Goal: Task Accomplishment & Management: Complete application form

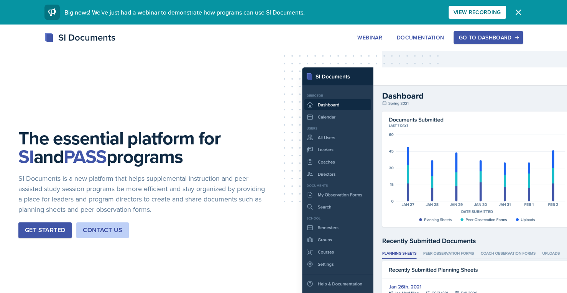
click at [497, 44] on button "Go to Dashboard" at bounding box center [488, 37] width 69 height 13
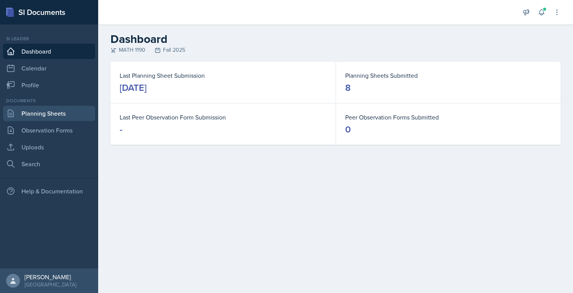
click at [57, 119] on link "Planning Sheets" at bounding box center [49, 113] width 92 height 15
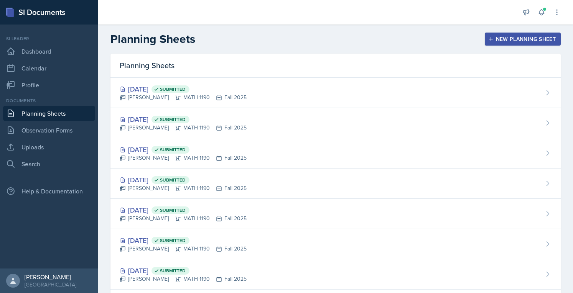
click at [522, 40] on div "New Planning Sheet" at bounding box center [523, 39] width 66 height 6
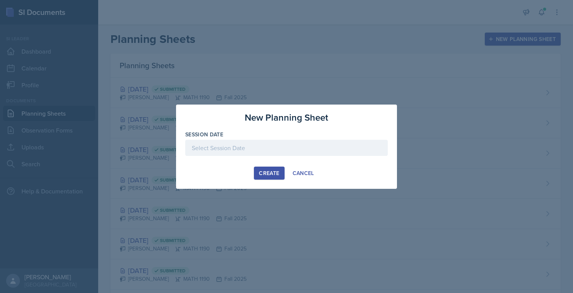
click at [508, 62] on div at bounding box center [286, 146] width 573 height 293
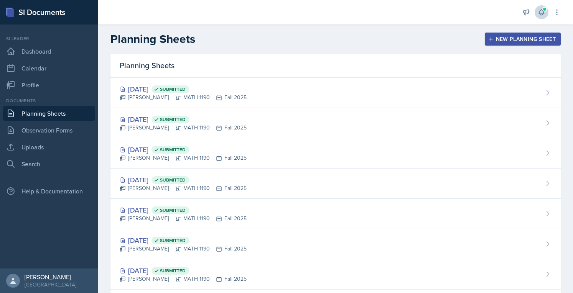
click at [538, 12] on icon at bounding box center [542, 12] width 8 height 8
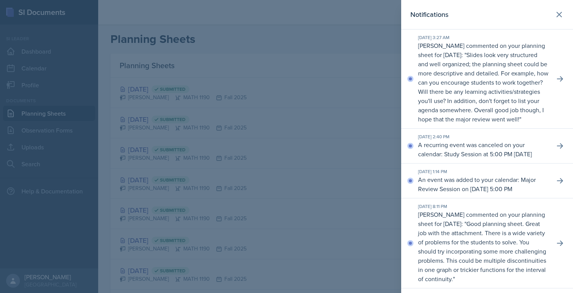
click at [302, 46] on div at bounding box center [286, 146] width 573 height 293
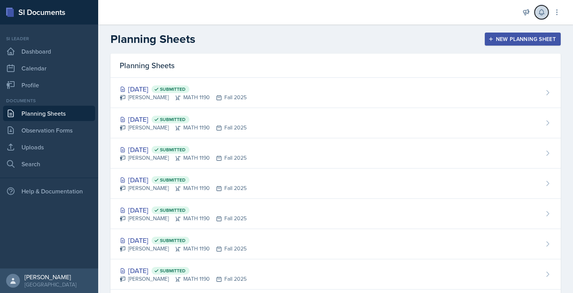
click at [540, 11] on icon at bounding box center [541, 13] width 5 height 6
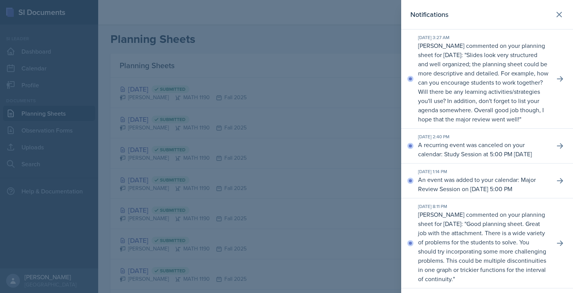
click at [481, 65] on p "Slides look very structured and well organized; the planning sheet could be mor…" at bounding box center [483, 87] width 130 height 73
click at [556, 82] on icon at bounding box center [560, 79] width 8 height 8
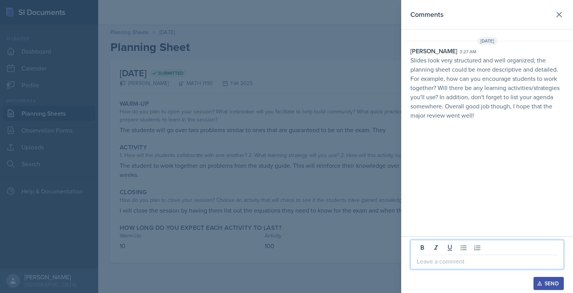
click at [456, 265] on p at bounding box center [487, 261] width 140 height 9
click at [541, 291] on div "👍 Send" at bounding box center [487, 265] width 172 height 57
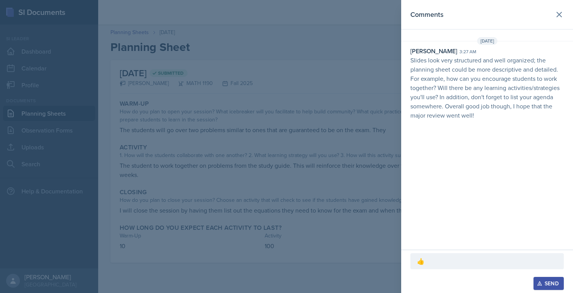
click at [540, 287] on button "Send" at bounding box center [548, 283] width 30 height 13
click at [563, 16] on icon at bounding box center [559, 14] width 9 height 9
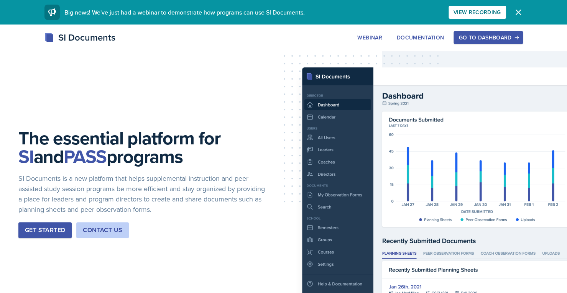
click at [498, 41] on div "Go to Dashboard" at bounding box center [488, 38] width 59 height 6
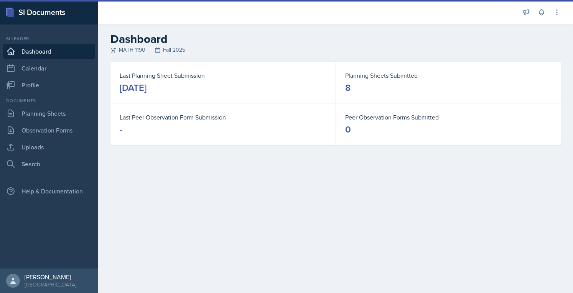
click at [43, 114] on link "Planning Sheets" at bounding box center [49, 113] width 92 height 15
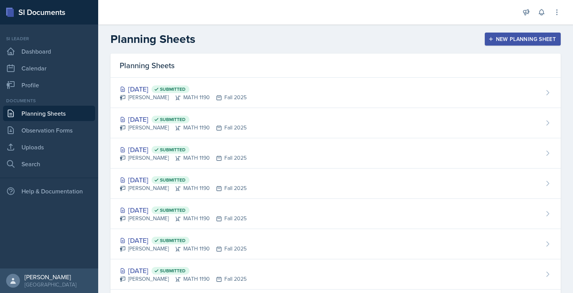
click at [528, 41] on div "New Planning Sheet" at bounding box center [523, 39] width 66 height 6
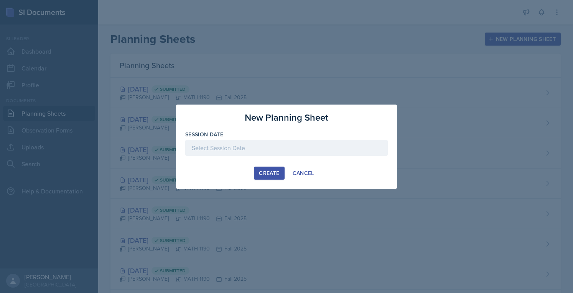
click at [337, 143] on div at bounding box center [286, 148] width 202 height 16
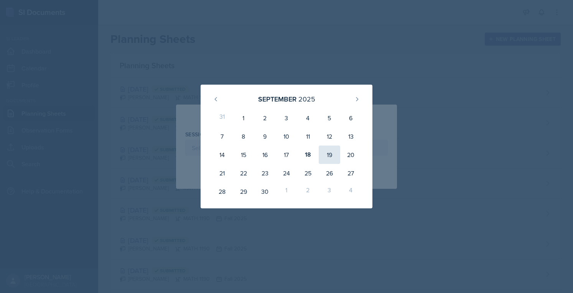
click at [327, 159] on div "19" at bounding box center [329, 155] width 21 height 18
type input "September 19th, 2025"
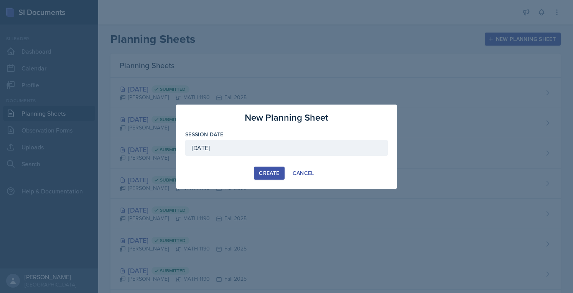
click at [267, 174] on div "Create" at bounding box center [269, 173] width 20 height 6
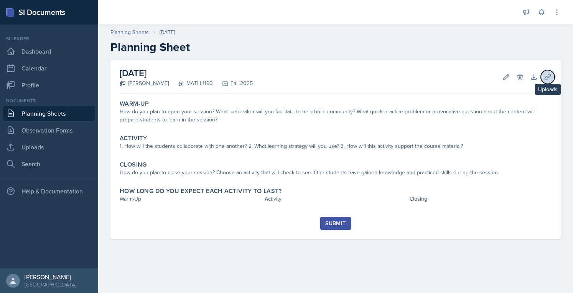
click at [549, 72] on button "Uploads" at bounding box center [548, 77] width 14 height 14
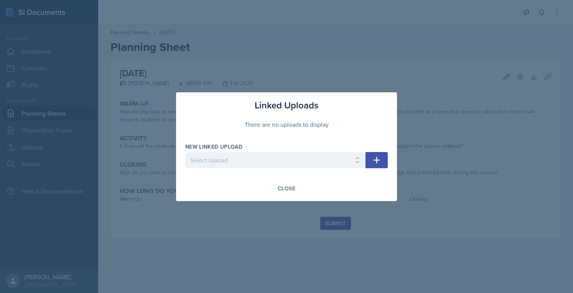
click at [319, 71] on div at bounding box center [286, 146] width 573 height 293
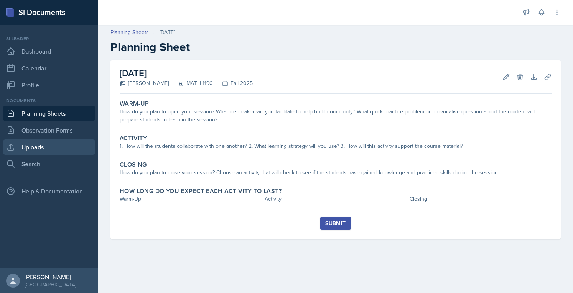
click at [47, 148] on link "Uploads" at bounding box center [49, 147] width 92 height 15
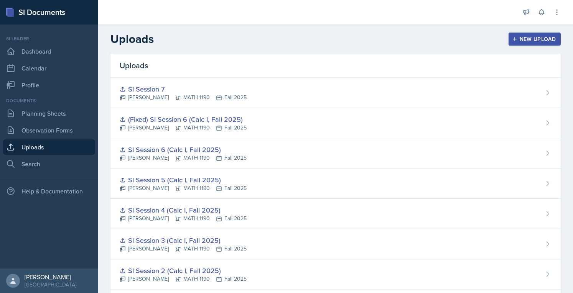
click at [515, 36] on div "New Upload" at bounding box center [534, 39] width 43 height 6
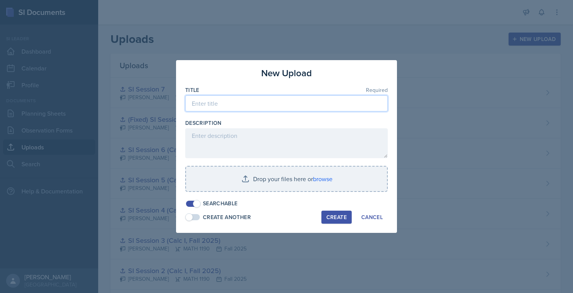
click at [263, 103] on input at bounding box center [286, 103] width 202 height 16
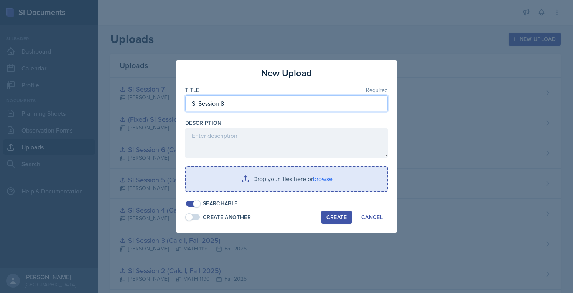
type input "SI Session 8"
click at [233, 189] on input "file" at bounding box center [286, 179] width 201 height 25
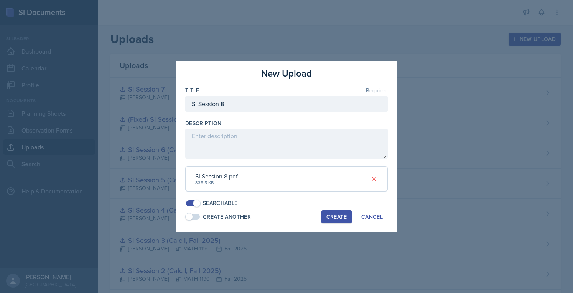
click at [331, 218] on div "Create" at bounding box center [336, 217] width 20 height 6
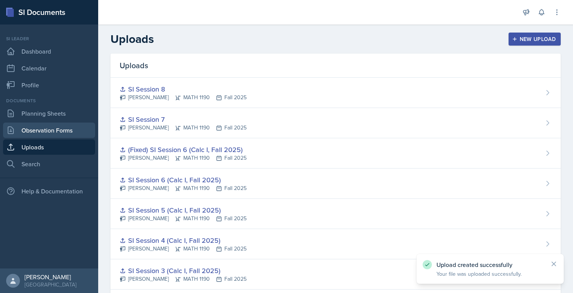
click at [50, 125] on link "Observation Forms" at bounding box center [49, 130] width 92 height 15
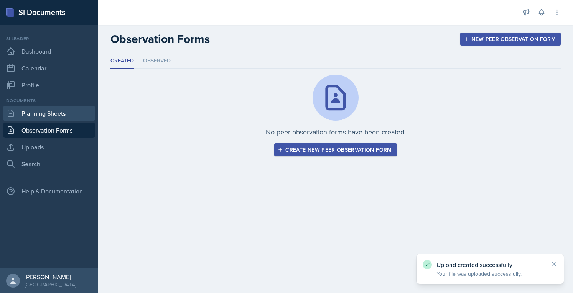
click at [59, 119] on link "Planning Sheets" at bounding box center [49, 113] width 92 height 15
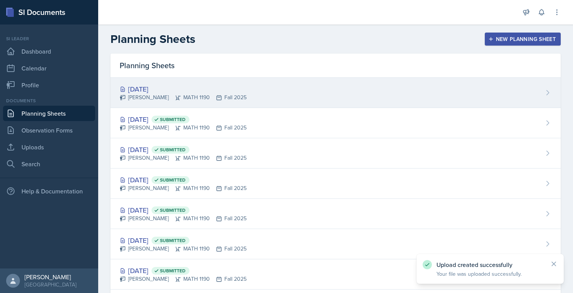
click at [393, 91] on div "Sep 19th, 2025 Prisca Andoh MATH 1190 Fall 2025" at bounding box center [335, 93] width 450 height 30
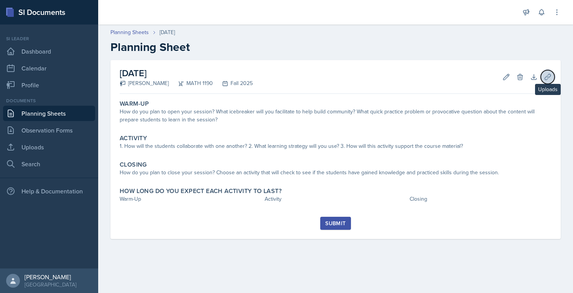
click at [547, 76] on icon at bounding box center [548, 77] width 8 height 8
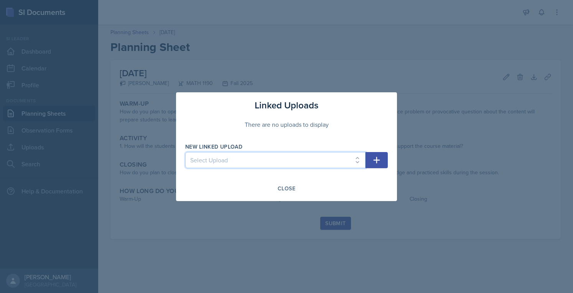
click at [316, 157] on select "Select Upload SI Session 1 (Fall 2025) SI Session 2 (Calc I, Fall 2025) SI Sess…" at bounding box center [275, 160] width 180 height 16
select select "33b87300-827e-46c4-87f3-5c6faf753a35"
click at [185, 152] on select "Select Upload SI Session 1 (Fall 2025) SI Session 2 (Calc I, Fall 2025) SI Sess…" at bounding box center [275, 160] width 180 height 16
click at [377, 161] on icon "button" at bounding box center [376, 160] width 9 height 9
select select
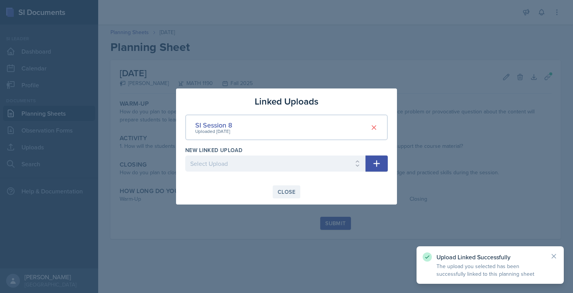
click at [285, 193] on div "Close" at bounding box center [287, 192] width 18 height 6
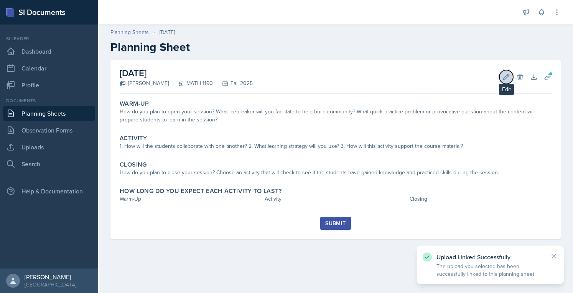
click at [506, 81] on icon at bounding box center [506, 77] width 8 height 8
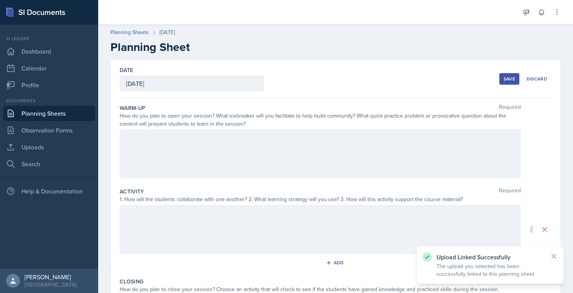
click at [283, 128] on div "Warm-Up Required How do you plan to open your session? What icebreaker will you…" at bounding box center [336, 143] width 432 height 84
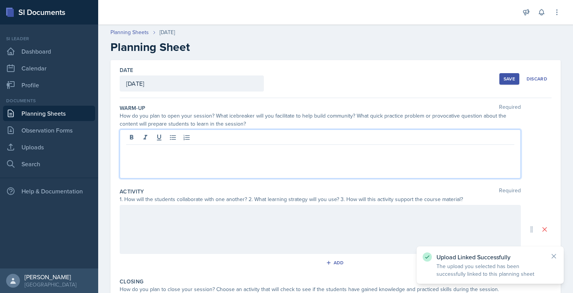
click at [281, 137] on div at bounding box center [320, 154] width 401 height 49
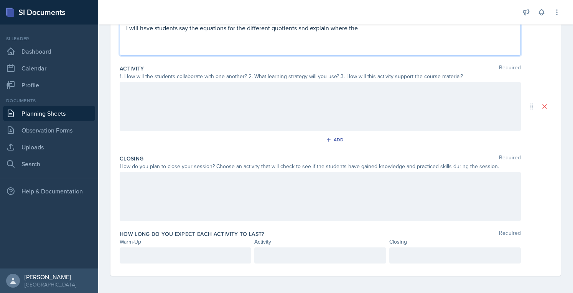
click at [181, 252] on p at bounding box center [185, 255] width 118 height 9
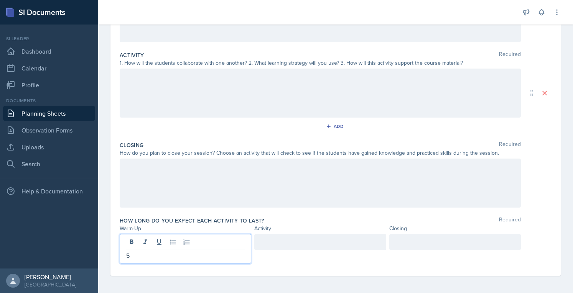
click at [472, 242] on div at bounding box center [455, 242] width 132 height 16
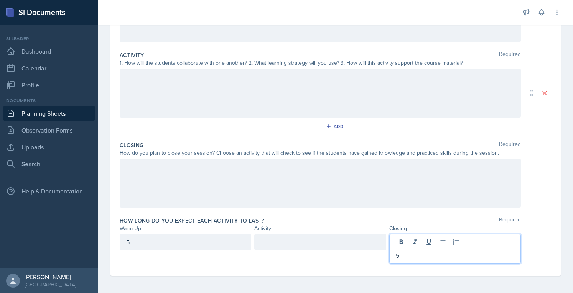
click at [329, 241] on div at bounding box center [320, 242] width 132 height 16
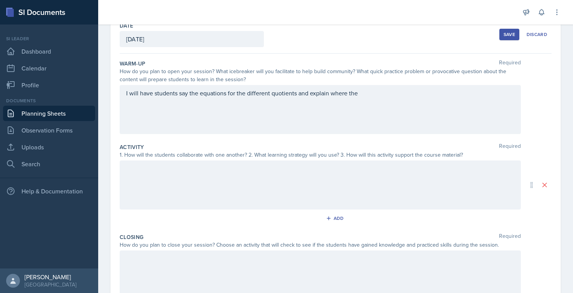
scroll to position [0, 0]
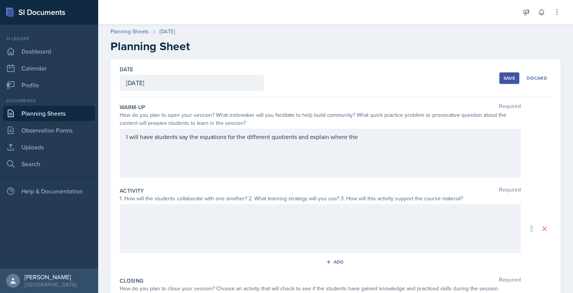
click at [427, 141] on p "I will have students say the equations for the different quotients and explain …" at bounding box center [320, 136] width 388 height 9
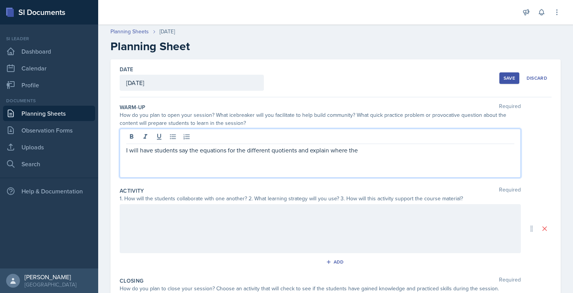
scroll to position [14, 0]
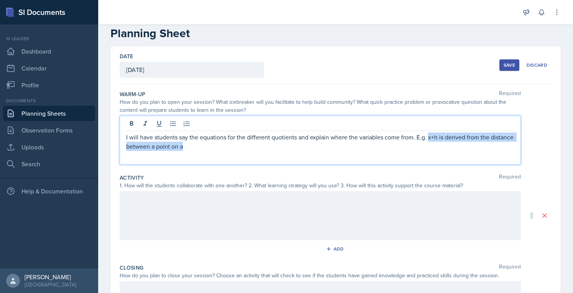
drag, startPoint x: 435, startPoint y: 150, endPoint x: 427, endPoint y: 139, distance: 13.1
click at [427, 139] on p "I will have students say the equations for the different quotients and explain …" at bounding box center [320, 142] width 388 height 18
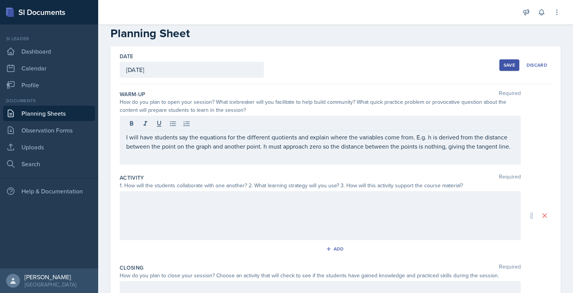
click at [334, 222] on div at bounding box center [320, 215] width 401 height 49
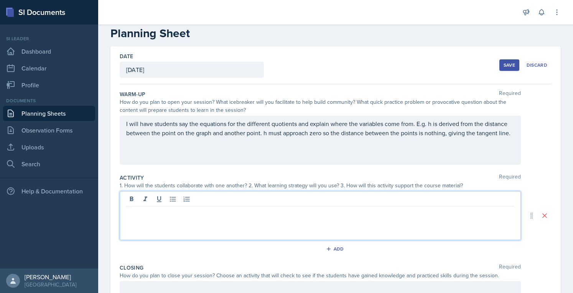
scroll to position [27, 0]
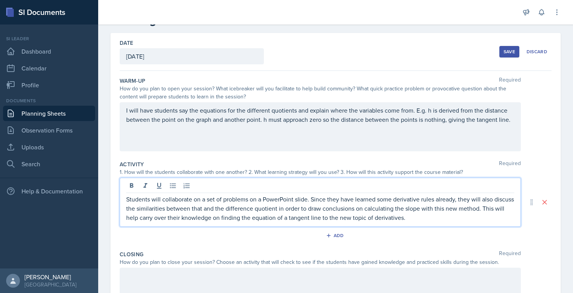
click at [151, 273] on div at bounding box center [320, 292] width 401 height 49
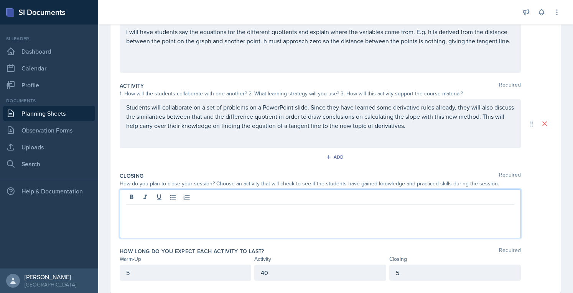
scroll to position [123, 0]
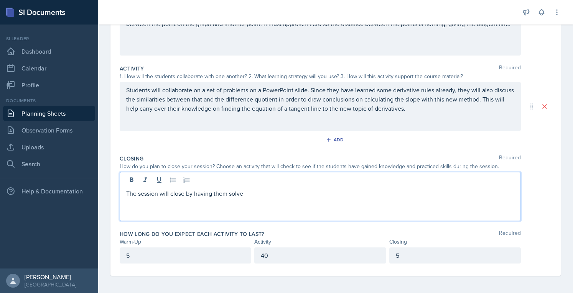
drag, startPoint x: 333, startPoint y: 193, endPoint x: 288, endPoint y: 196, distance: 45.7
click at [288, 196] on p "The session will close by having them solve" at bounding box center [320, 193] width 388 height 9
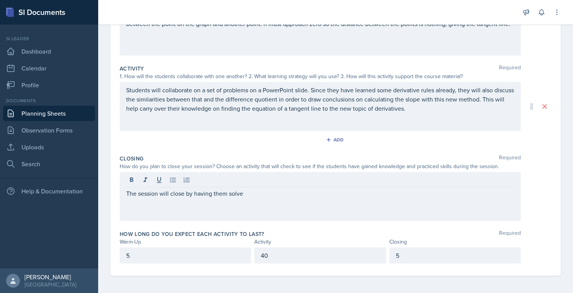
click at [430, 113] on div "Students will collaborate on a set of problems on a PowerPoint slide. Since the…" at bounding box center [320, 106] width 401 height 49
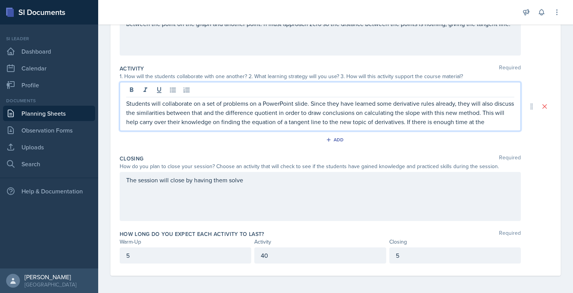
scroll to position [131, 0]
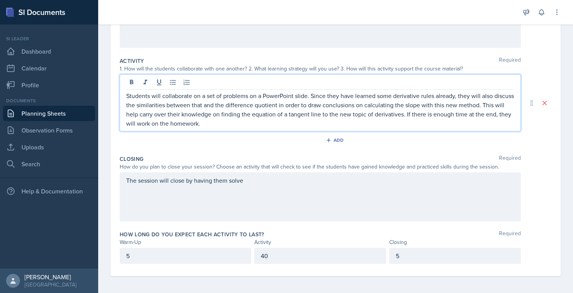
click at [409, 183] on div "The session will close by having them solve" at bounding box center [320, 197] width 401 height 49
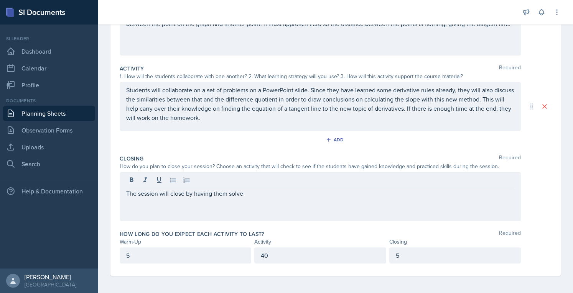
drag, startPoint x: 307, startPoint y: 204, endPoint x: 255, endPoint y: 194, distance: 52.6
click at [255, 194] on div "The session will close by having them solve" at bounding box center [320, 196] width 401 height 49
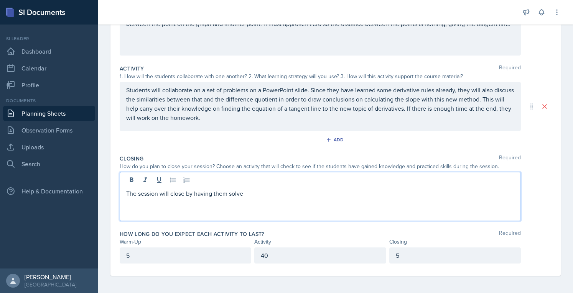
click at [255, 194] on p "The session will close by having them solve" at bounding box center [320, 193] width 388 height 9
drag, startPoint x: 247, startPoint y: 194, endPoint x: 120, endPoint y: 189, distance: 127.0
click at [120, 189] on div "The session will close by having them solve" at bounding box center [320, 196] width 401 height 49
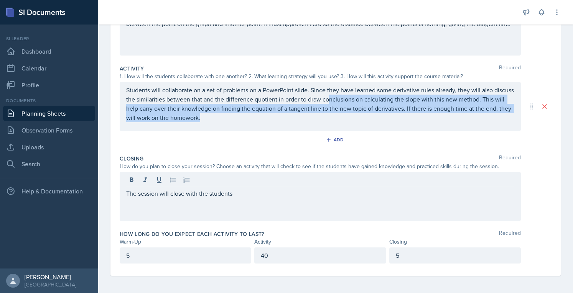
scroll to position [131, 0]
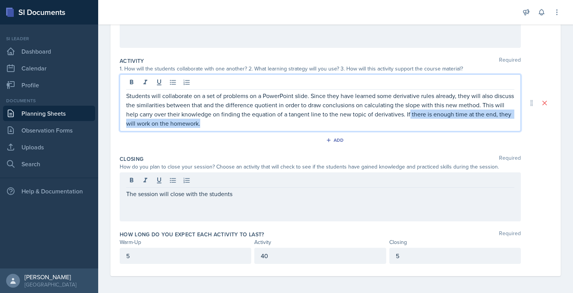
drag, startPoint x: 321, startPoint y: 124, endPoint x: 431, endPoint y: 115, distance: 110.8
click at [431, 115] on div "Students will collaborate on a set of problems on a PowerPoint slide. Since the…" at bounding box center [320, 102] width 401 height 57
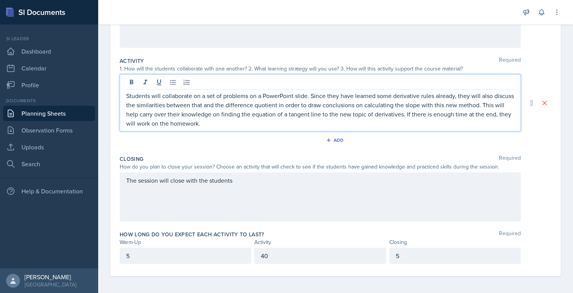
scroll to position [123, 0]
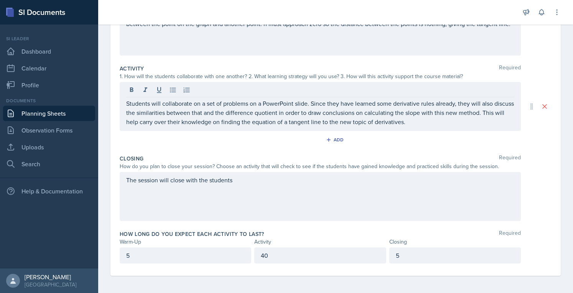
click at [334, 188] on div "The session will close with the students" at bounding box center [320, 196] width 401 height 49
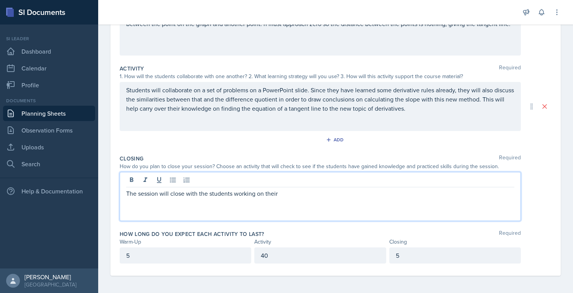
scroll to position [137, 0]
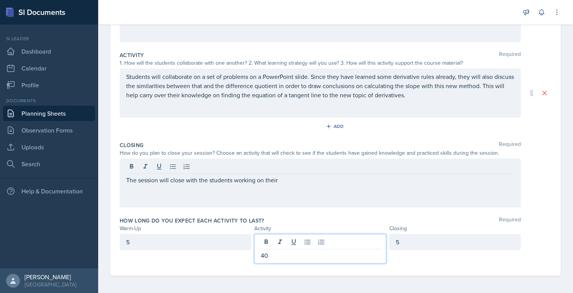
click at [307, 254] on p "40" at bounding box center [320, 255] width 118 height 9
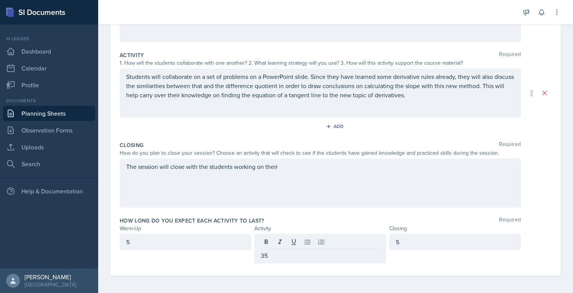
click at [406, 235] on div "5" at bounding box center [455, 242] width 132 height 16
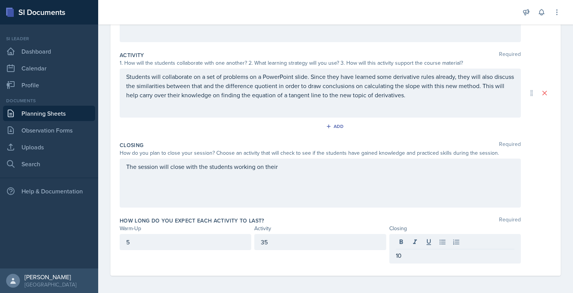
click at [362, 181] on div "The session will close with the students working on their" at bounding box center [320, 183] width 401 height 49
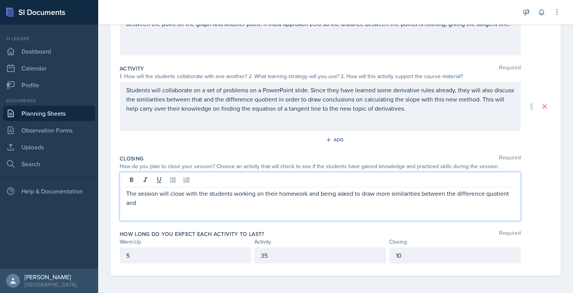
click at [277, 193] on p "The session will close with the students working on their homework and being as…" at bounding box center [320, 198] width 388 height 18
drag, startPoint x: 265, startPoint y: 201, endPoint x: 125, endPoint y: 217, distance: 140.8
click at [125, 217] on div "The session will close with the students working on their derivative homework a…" at bounding box center [320, 196] width 401 height 49
click at [345, 189] on p "The session will close with the students working on their derivative homework a…" at bounding box center [320, 193] width 388 height 9
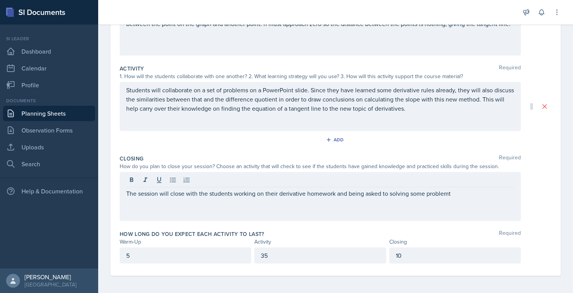
click at [410, 199] on div "The session will close with the students working on their derivative homework a…" at bounding box center [320, 196] width 401 height 49
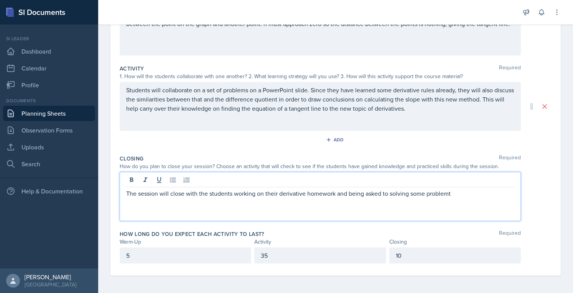
click at [410, 197] on p "The session will close with the students working on their derivative homework a…" at bounding box center [320, 193] width 388 height 9
click at [449, 194] on p "The session will close with the students working on their derivative homework a…" at bounding box center [320, 193] width 388 height 9
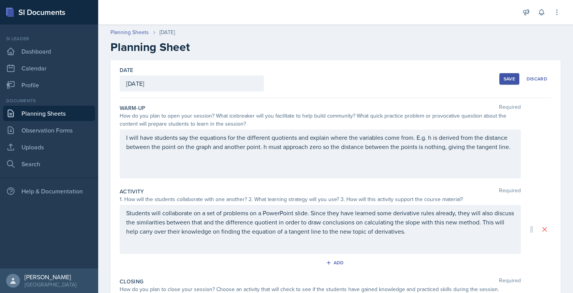
click at [502, 75] on button "Save" at bounding box center [509, 79] width 20 height 12
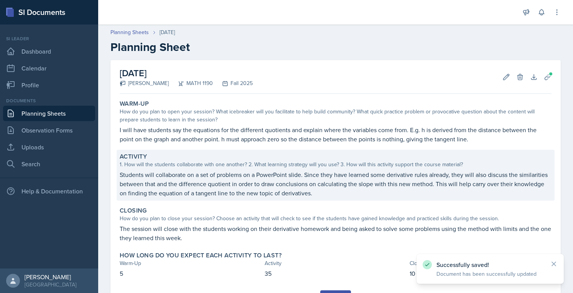
scroll to position [38, 0]
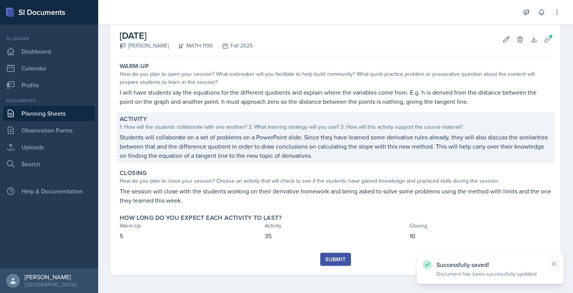
click at [347, 255] on button "Submit" at bounding box center [335, 259] width 30 height 13
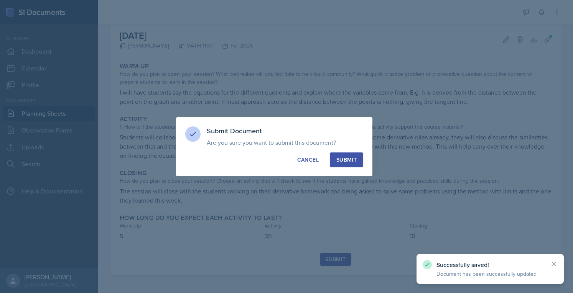
click at [354, 166] on button "Submit" at bounding box center [346, 160] width 33 height 15
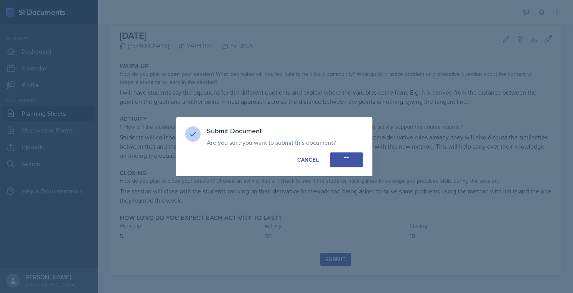
scroll to position [15, 0]
